Goal: Check status: Check status

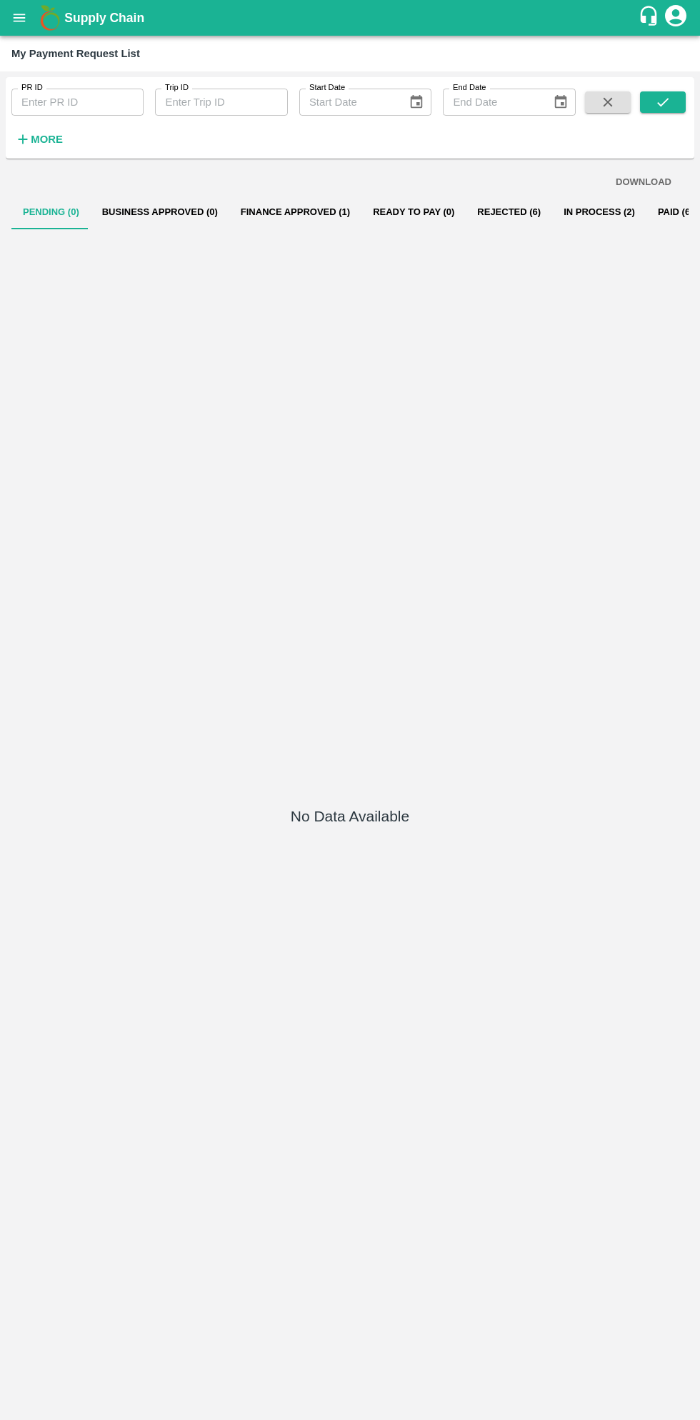
click at [566, 211] on button "In Process (2)" at bounding box center [599, 212] width 94 height 34
click at [19, 18] on icon "open drawer" at bounding box center [20, 18] width 12 height 8
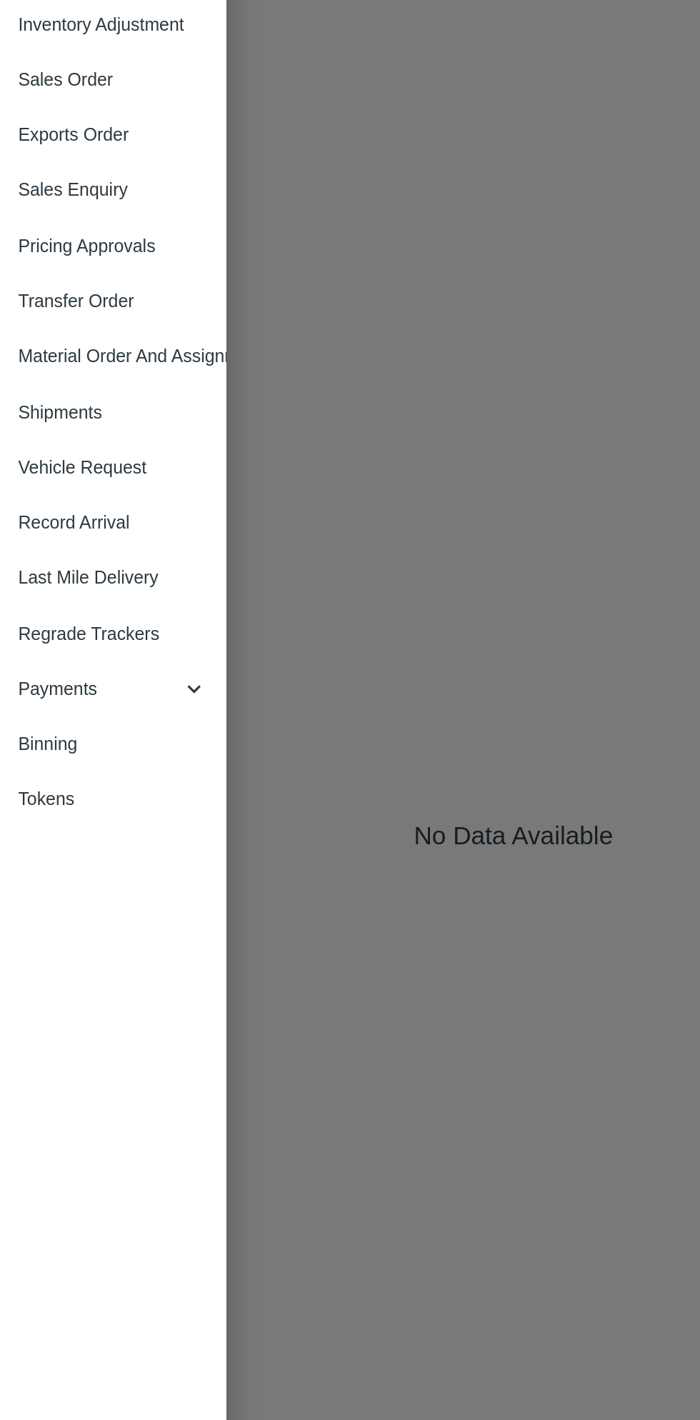
click at [93, 721] on span "Payments" at bounding box center [102, 729] width 97 height 16
click at [144, 761] on span "My Payment Requests" at bounding box center [116, 762] width 101 height 16
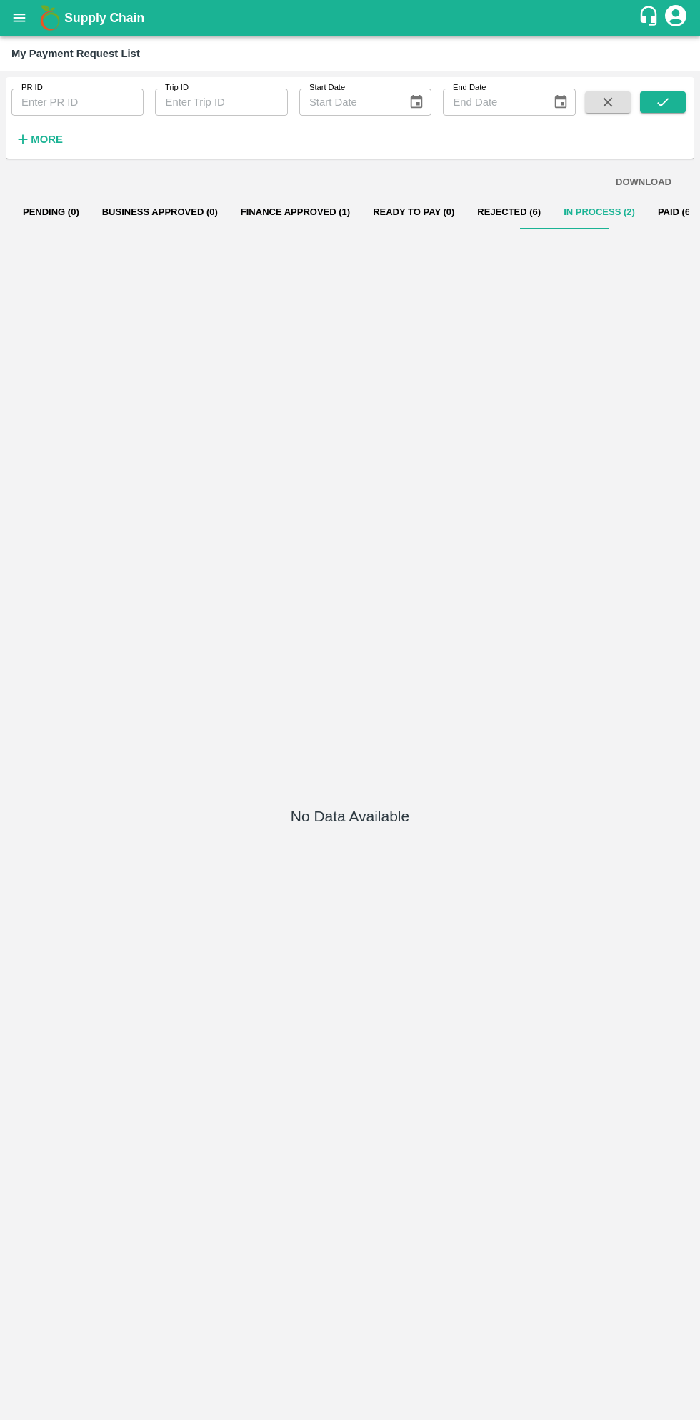
click at [569, 208] on button "In Process (2)" at bounding box center [599, 212] width 94 height 34
click at [552, 211] on button "In Process (2)" at bounding box center [599, 212] width 94 height 34
